Goal: Check status

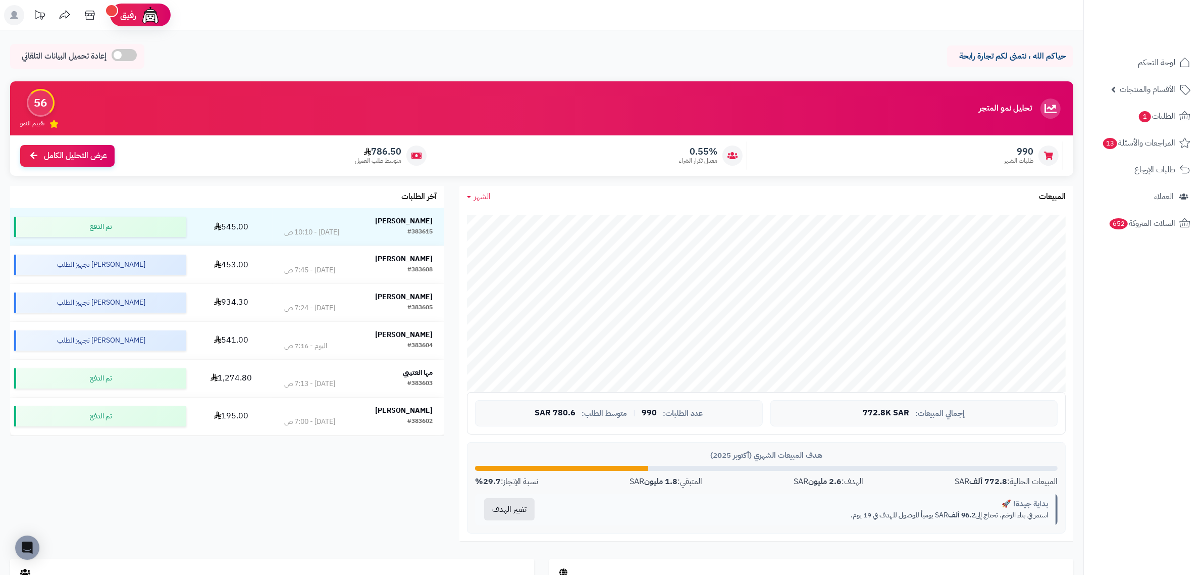
click at [486, 193] on span "الشهر" at bounding box center [482, 196] width 17 height 12
click at [497, 222] on link "اليوم" at bounding box center [499, 220] width 81 height 19
click at [485, 198] on span "اليوم" at bounding box center [481, 196] width 15 height 12
click at [493, 233] on link "الأسبوع" at bounding box center [499, 239] width 81 height 19
click at [486, 201] on span "الأسبوع" at bounding box center [485, 196] width 23 height 12
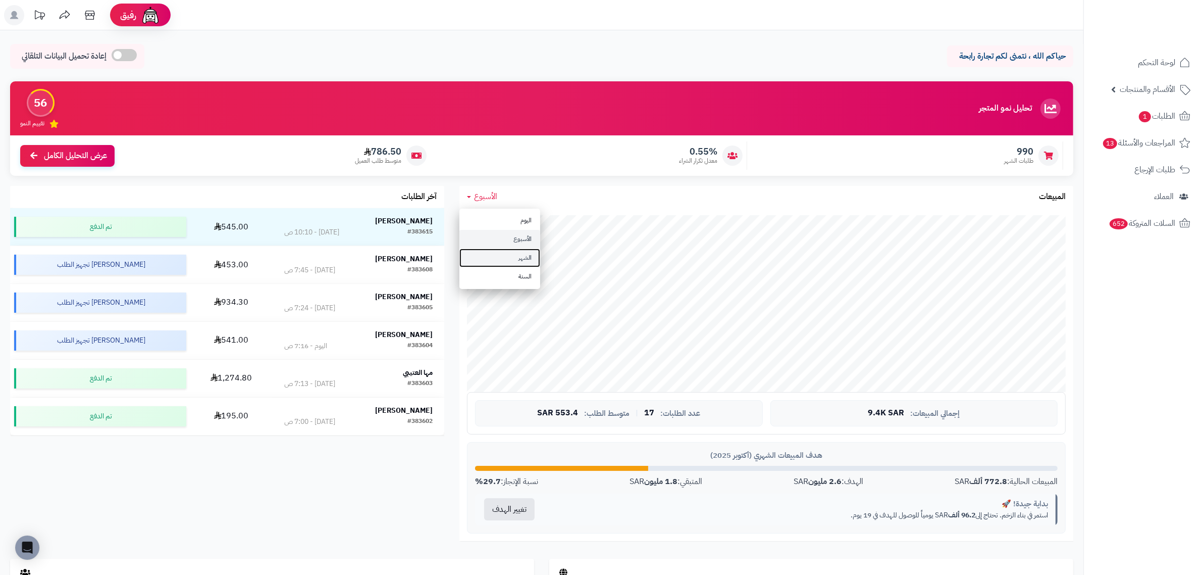
click at [483, 253] on link "الشهر" at bounding box center [499, 257] width 81 height 19
click at [488, 193] on span "الشهر" at bounding box center [482, 196] width 17 height 12
click at [491, 238] on link "الأسبوع" at bounding box center [499, 239] width 81 height 19
click at [481, 197] on span "الأسبوع" at bounding box center [485, 196] width 23 height 12
click at [484, 268] on link "السنة" at bounding box center [499, 276] width 81 height 19
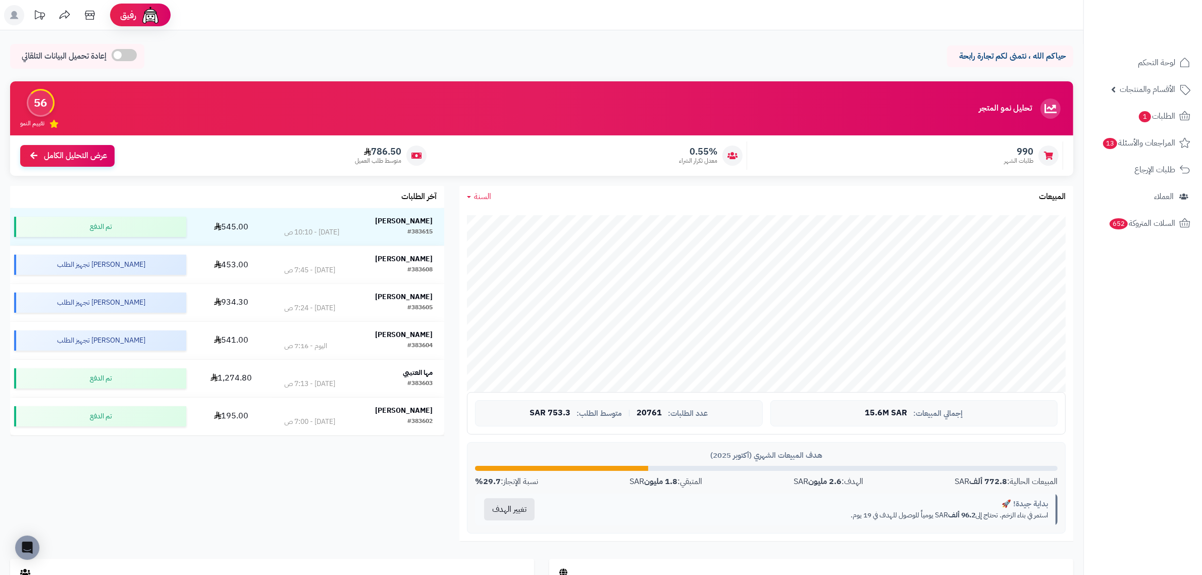
click at [484, 198] on span "السنة" at bounding box center [482, 196] width 17 height 12
click at [492, 260] on link "الشهر" at bounding box center [499, 257] width 81 height 19
